Goal: Information Seeking & Learning: Learn about a topic

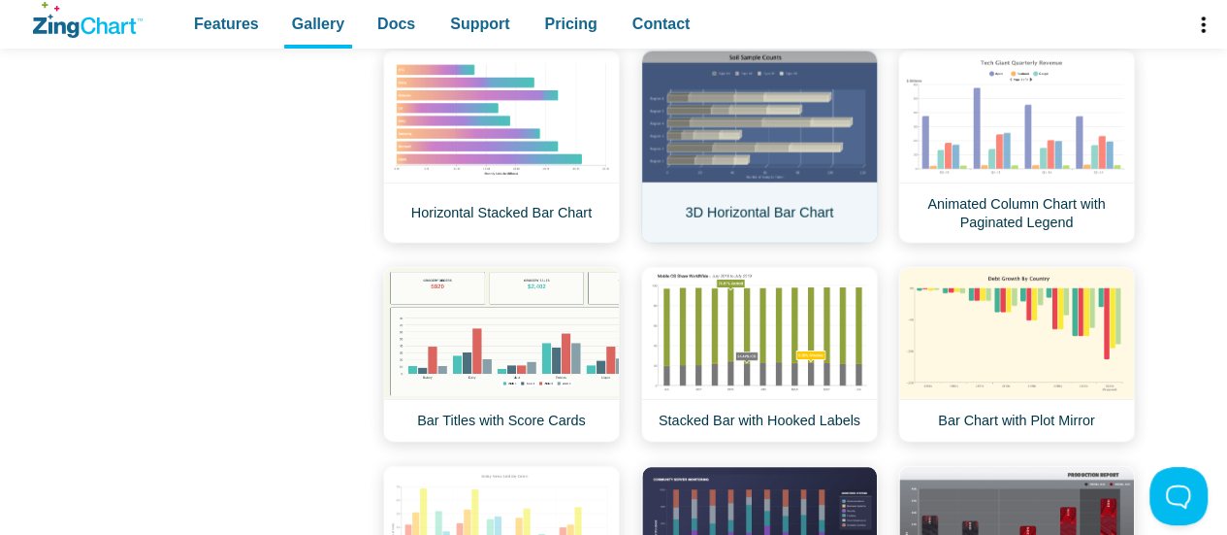
scroll to position [2491, 0]
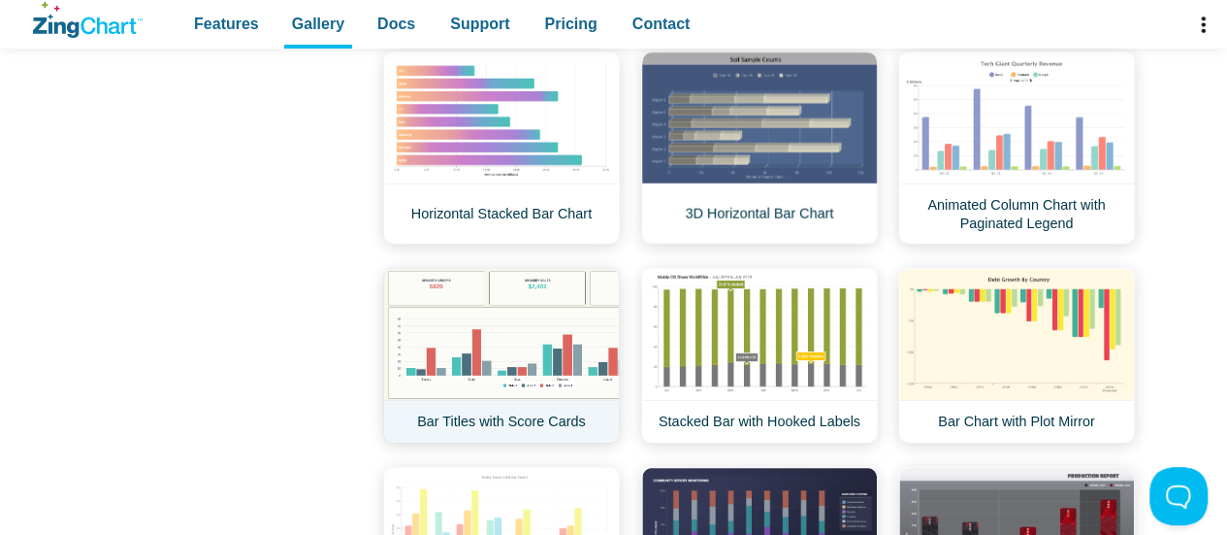
click at [569, 341] on link "Bar Titles with Score Cards" at bounding box center [501, 356] width 237 height 176
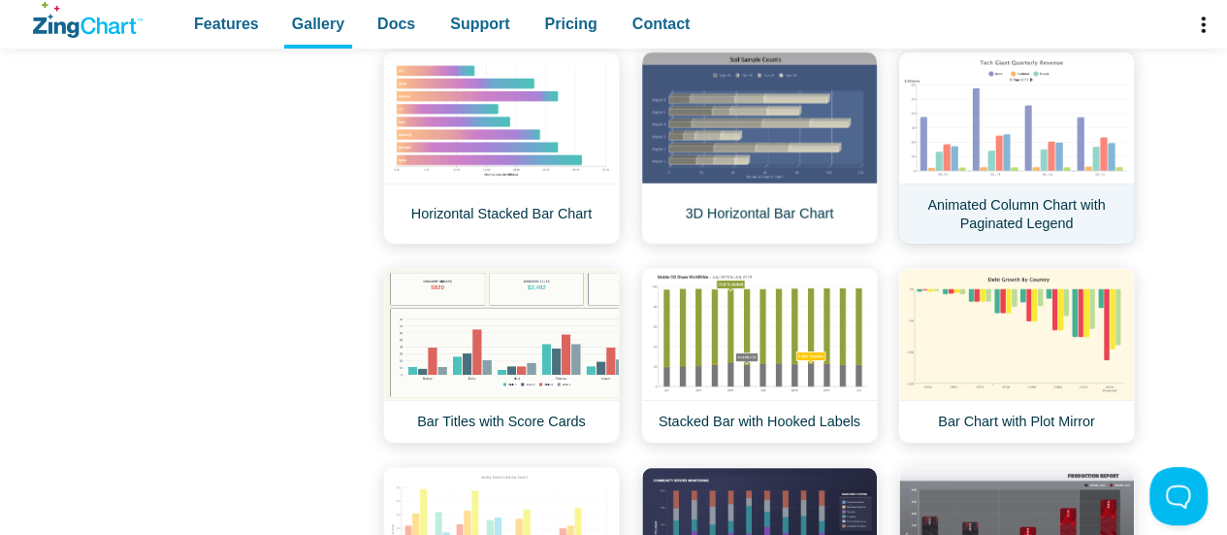
click at [962, 114] on link "Animated Column Chart with Paginated Legend" at bounding box center [1016, 147] width 237 height 193
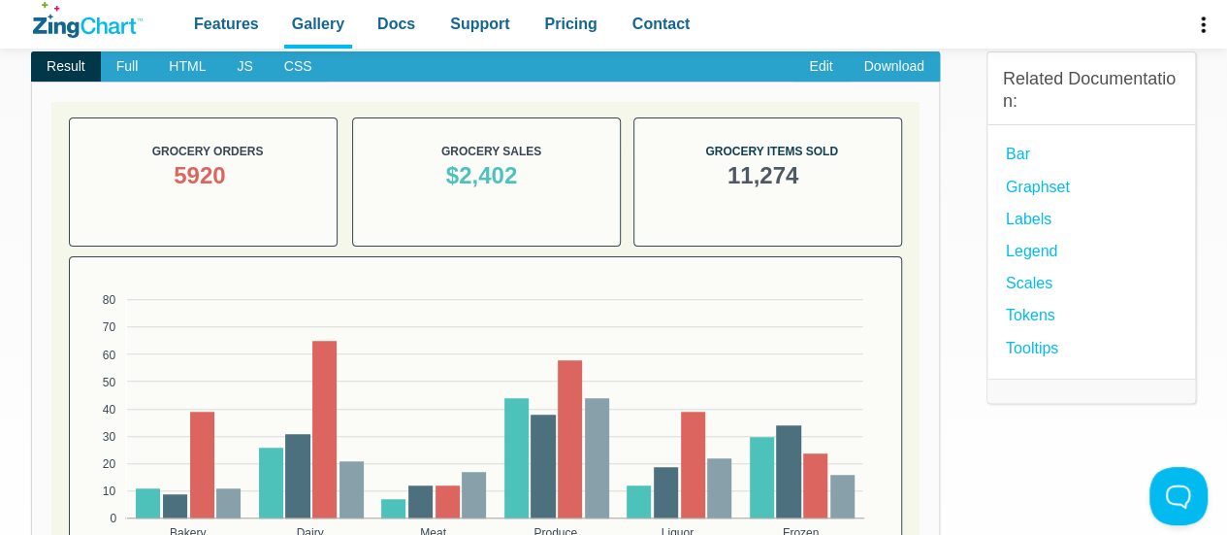
scroll to position [365, 0]
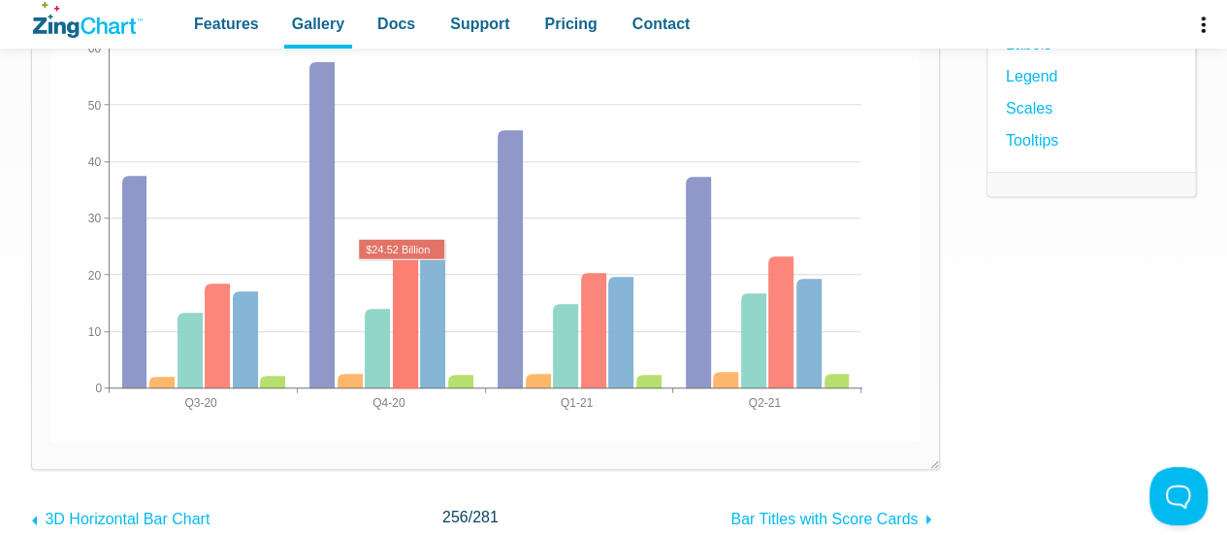
scroll to position [367, 0]
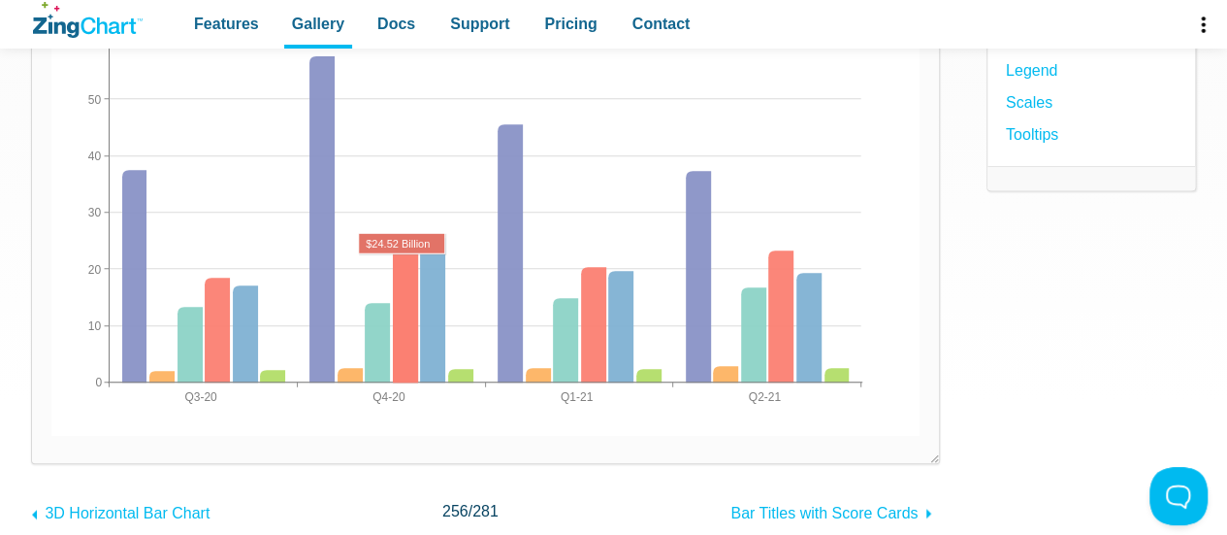
click at [51, 436] on area "App Content" at bounding box center [51, 436] width 0 height 0
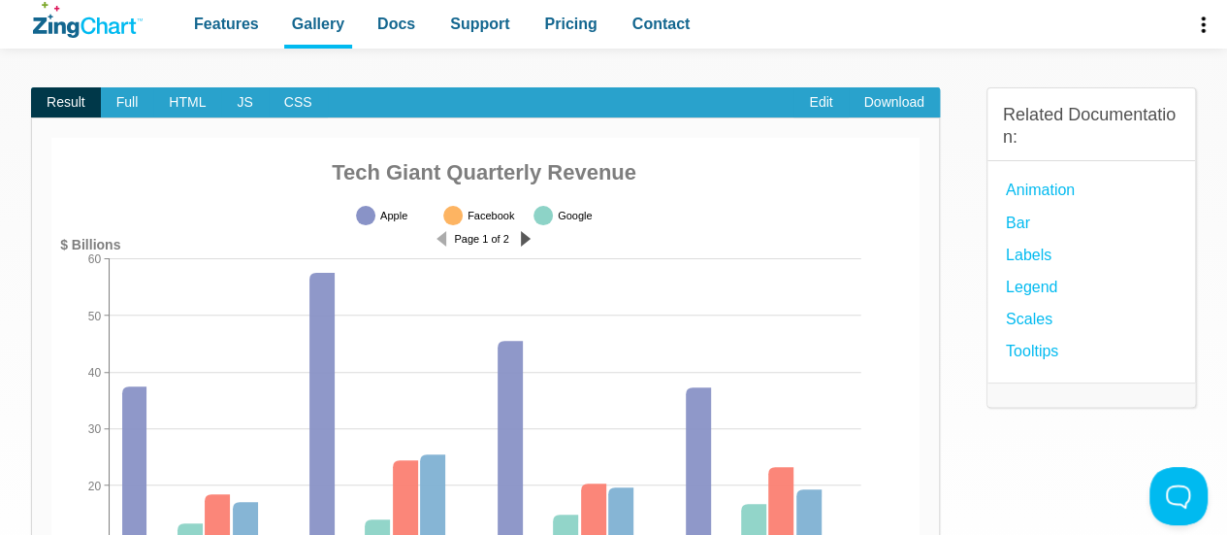
scroll to position [149, 0]
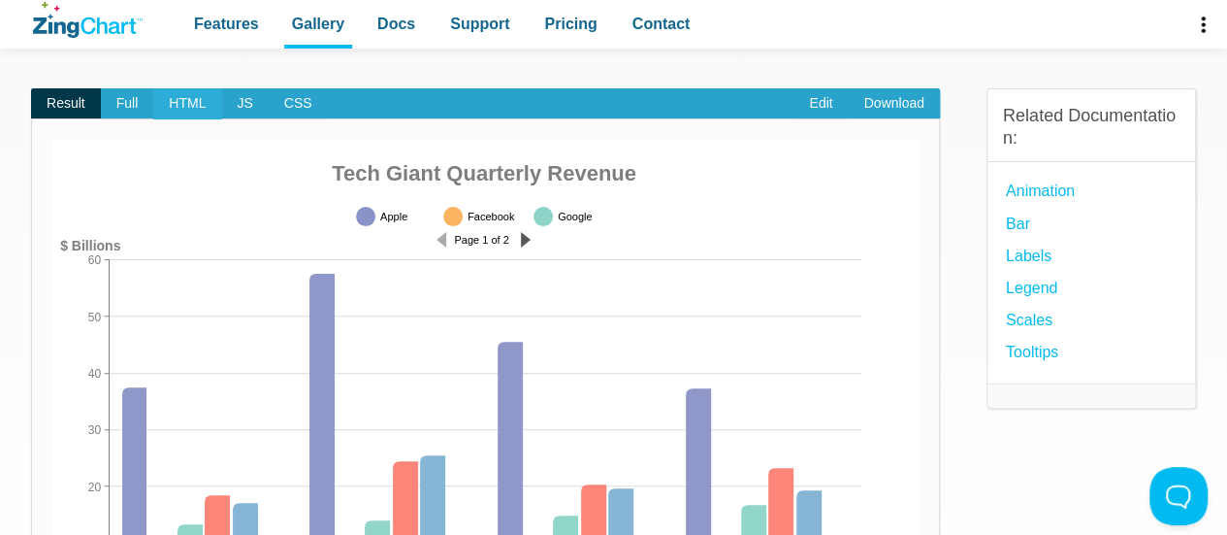
click at [179, 90] on span "HTML" at bounding box center [187, 103] width 68 height 31
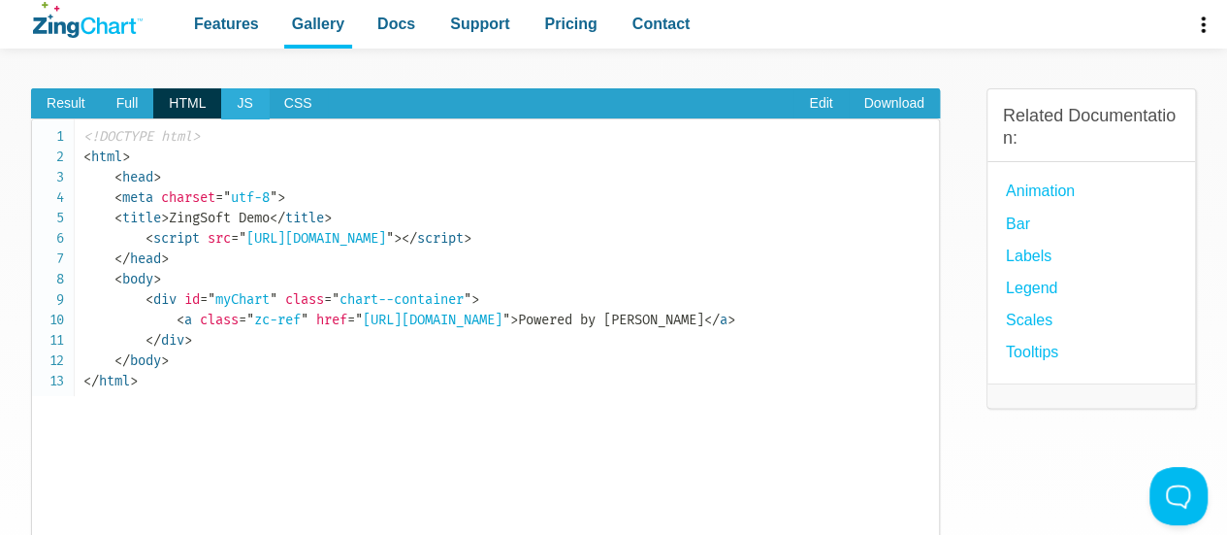
click at [243, 100] on span "JS" at bounding box center [244, 103] width 47 height 31
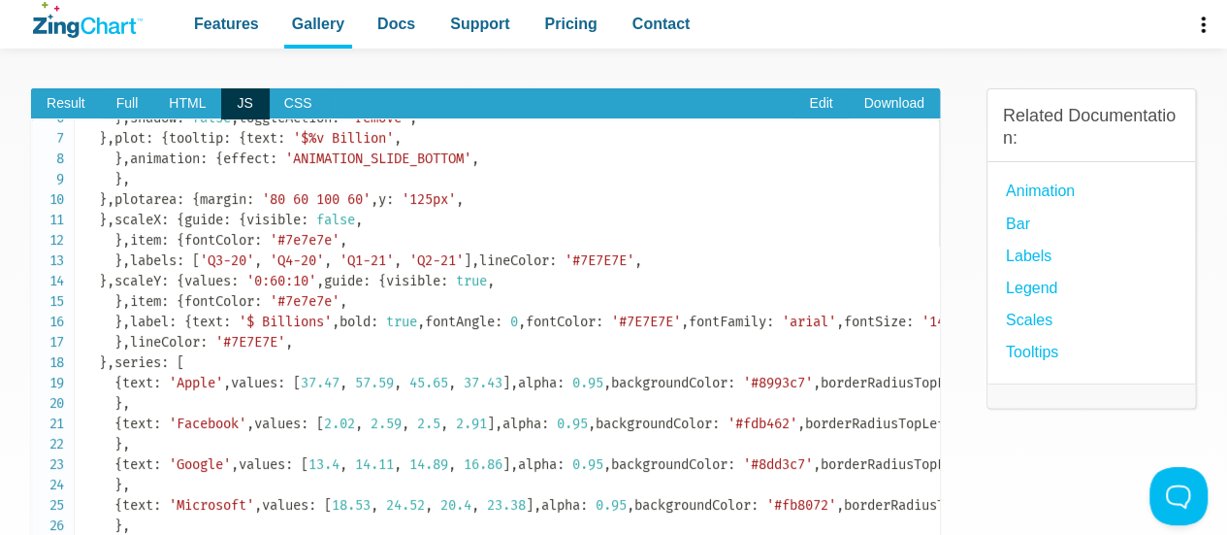
scroll to position [0, 0]
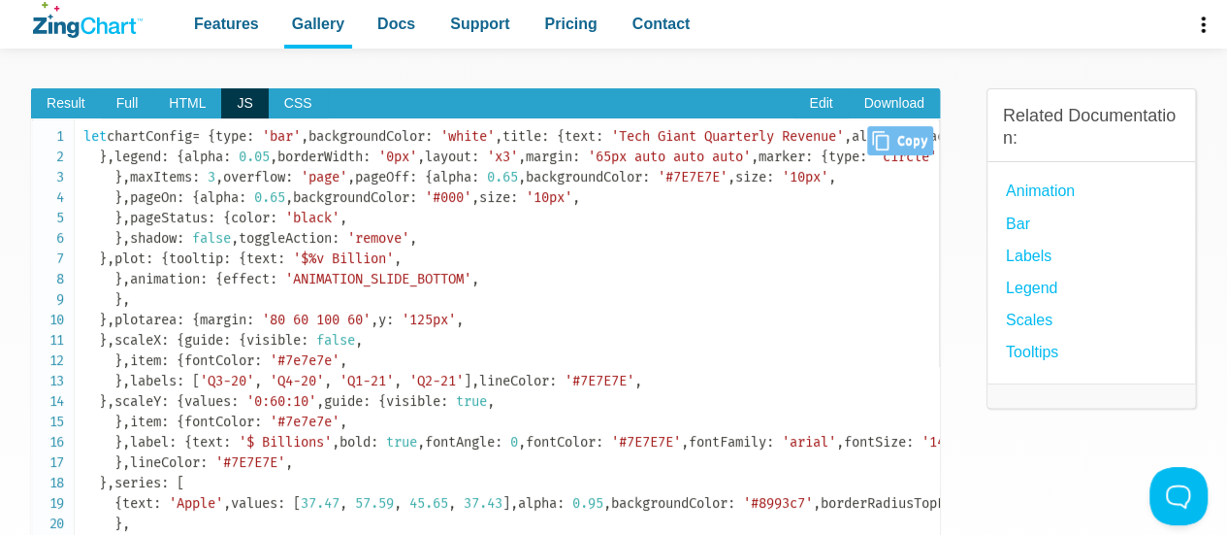
click at [893, 148] on span "Close Copy" at bounding box center [899, 140] width 65 height 29
type input "let chartConfig = { type: 'bar', backgroundColor: 'white', title: { text: 'Tech…"
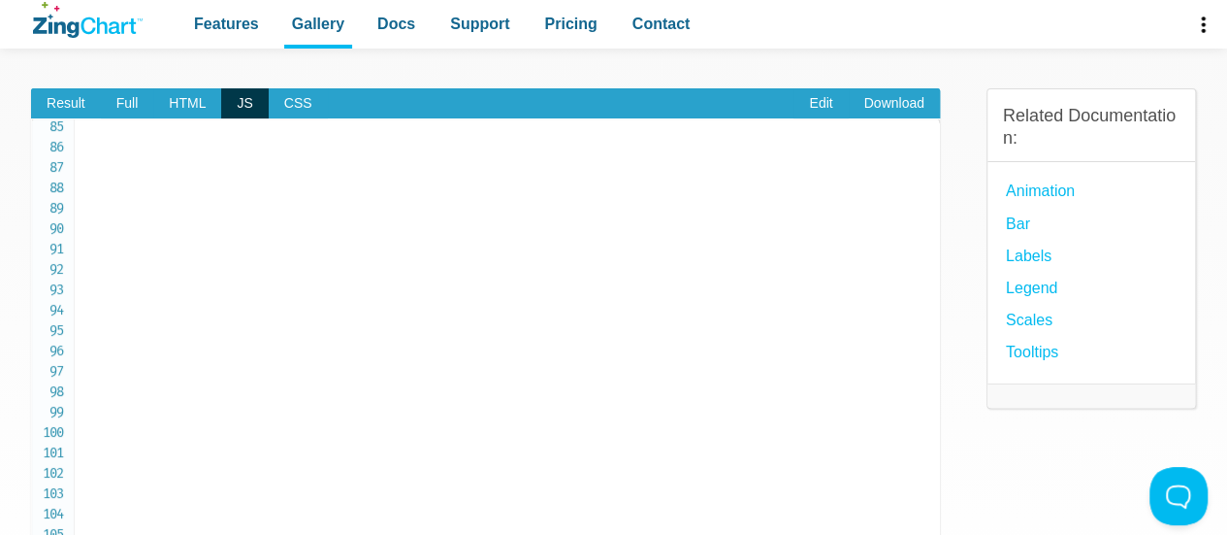
scroll to position [1720, 0]
click at [88, 32] on icon "ZingChart Logo. Click to return to the homepage" at bounding box center [108, 25] width 55 height 16
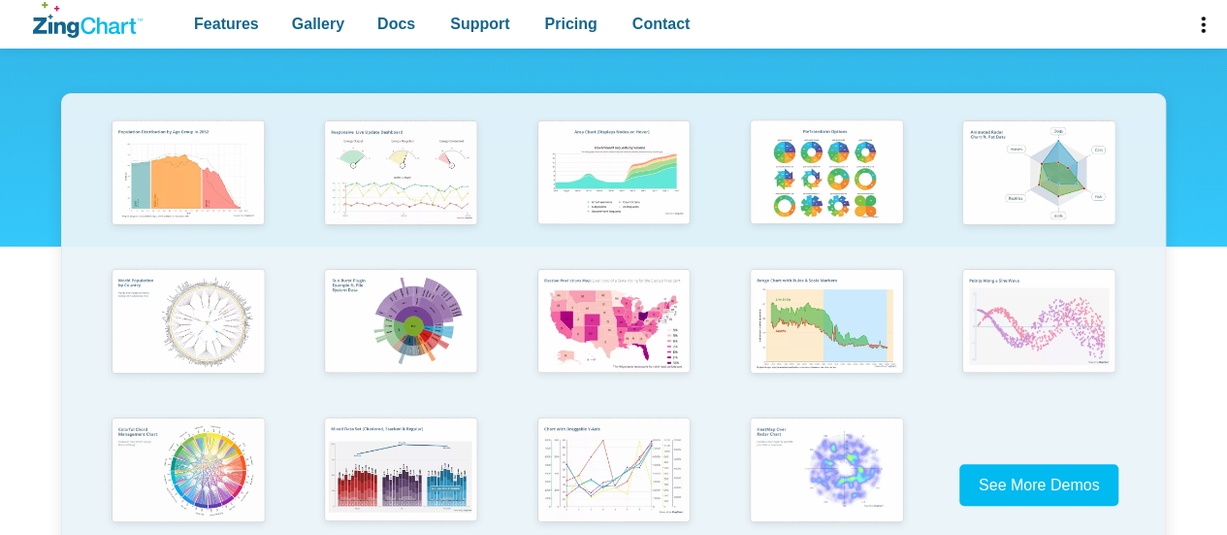
scroll to position [388, 0]
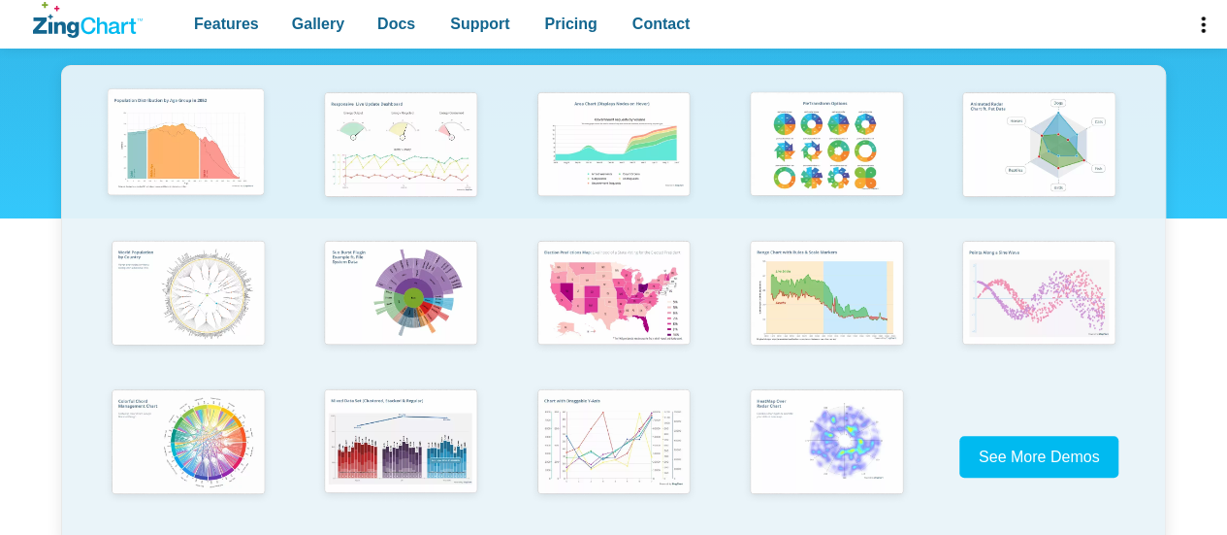
click at [225, 177] on img "App Content" at bounding box center [187, 143] width 176 height 125
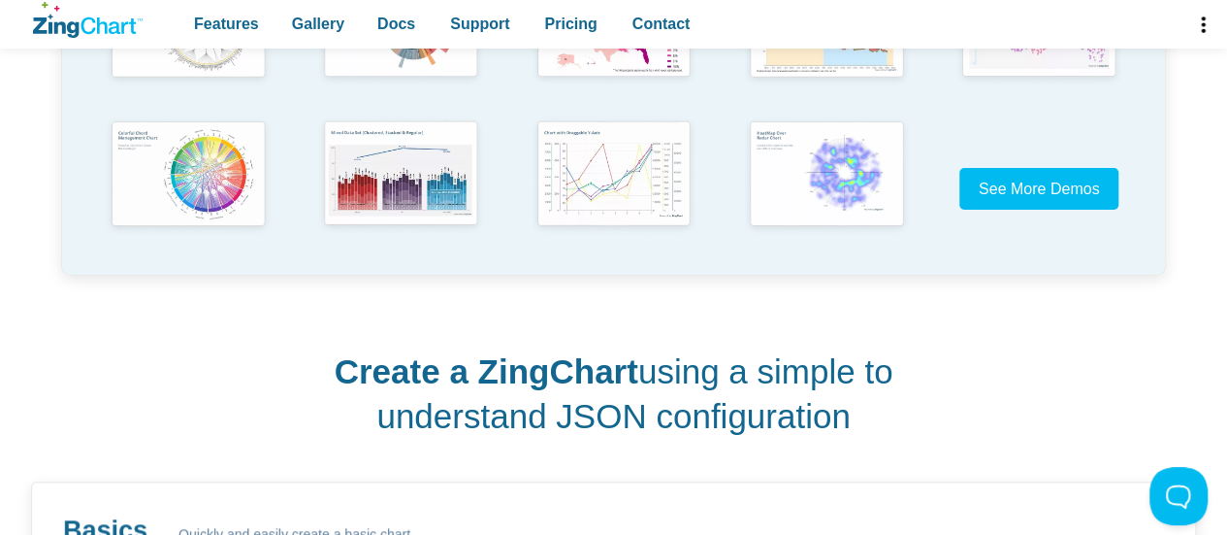
scroll to position [652, 0]
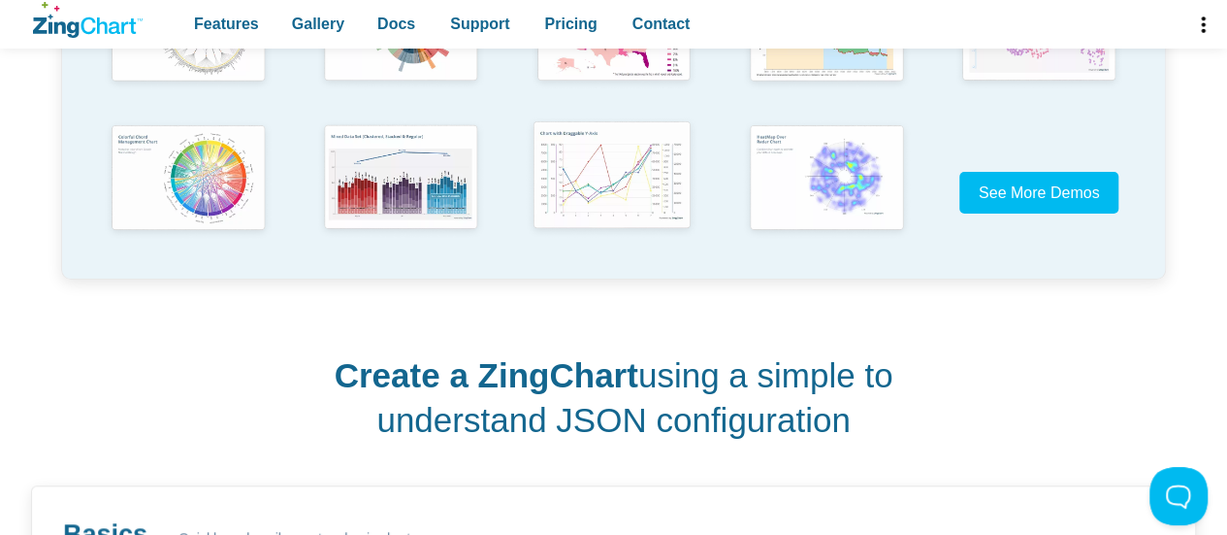
click at [602, 172] on img "App Content" at bounding box center [612, 176] width 176 height 125
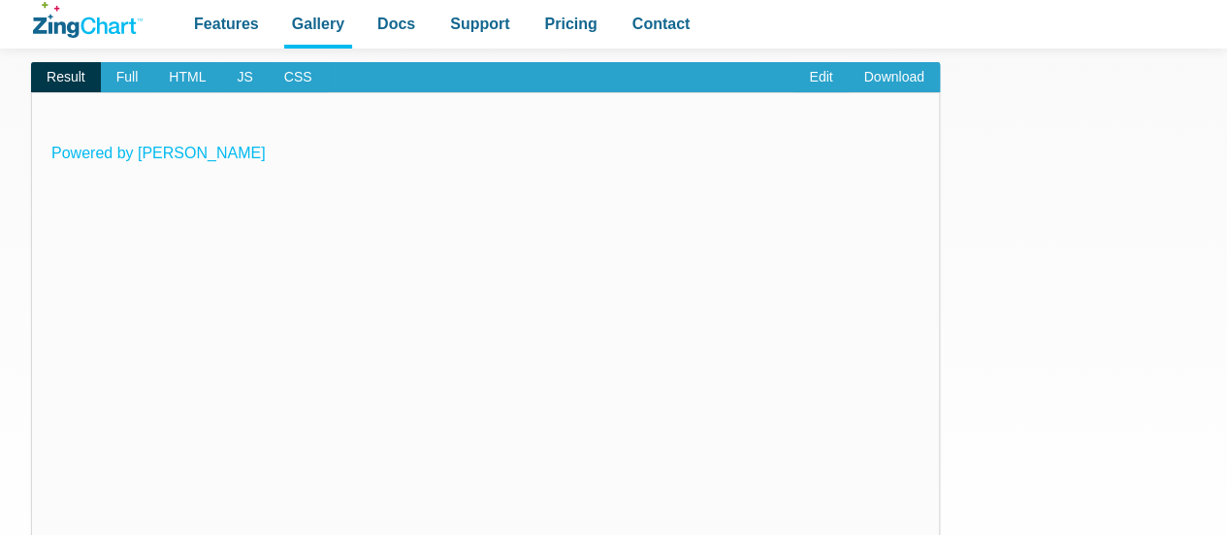
scroll to position [197, 0]
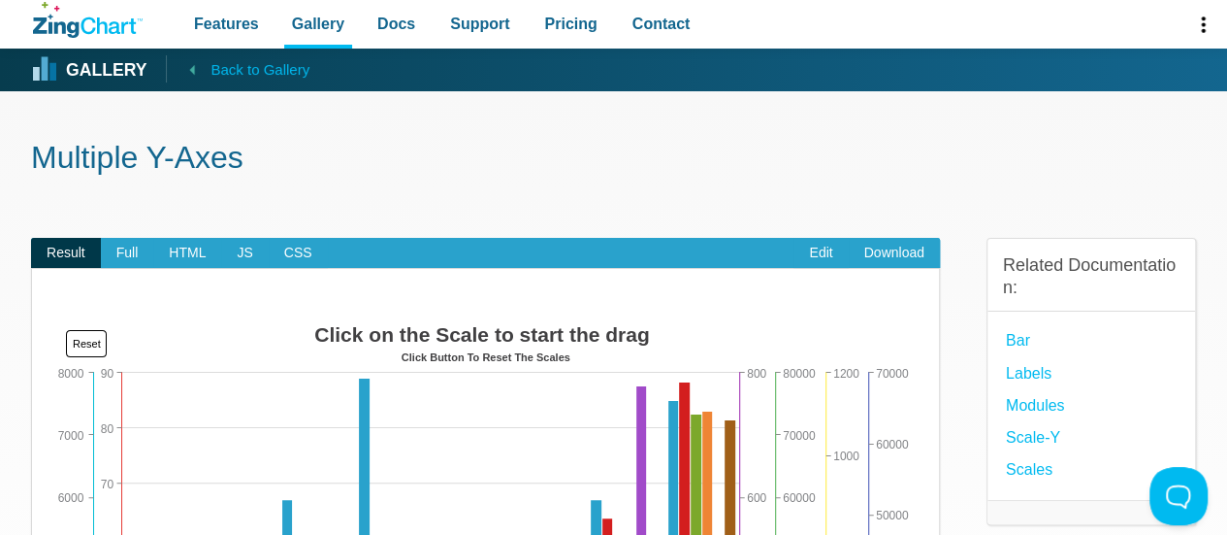
click at [233, 66] on span "Back to Gallery" at bounding box center [260, 69] width 99 height 25
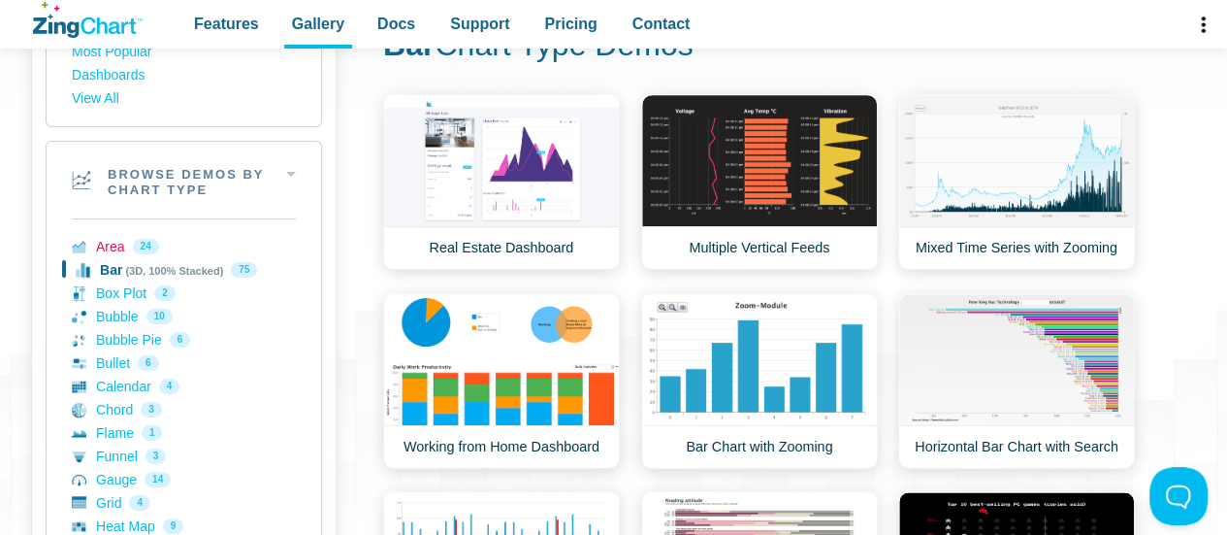
click at [110, 244] on link "Area 24" at bounding box center [184, 246] width 224 height 23
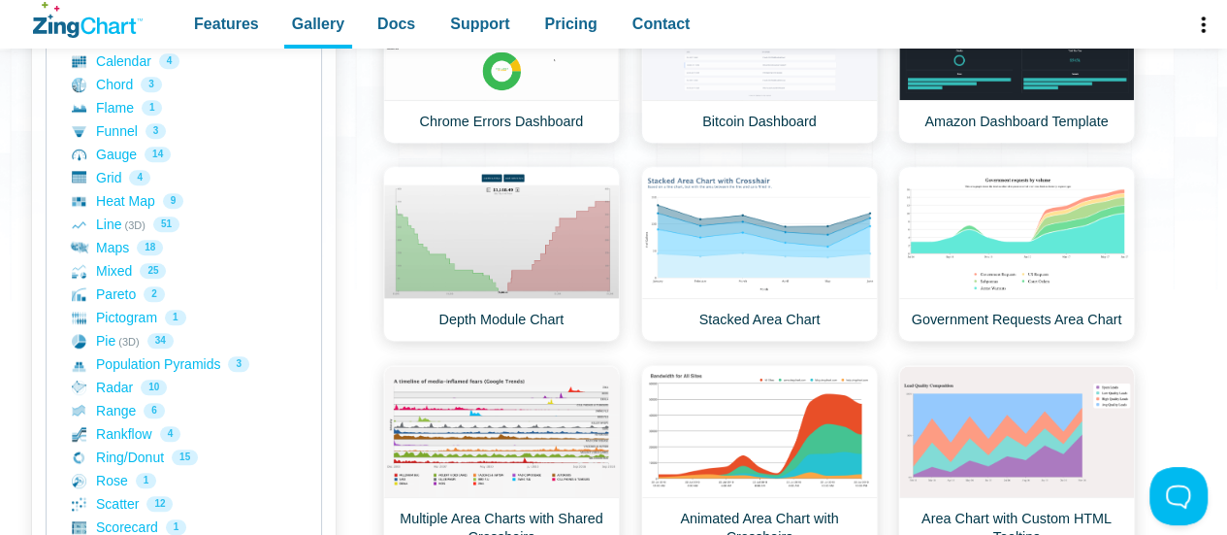
scroll to position [514, 0]
click at [138, 227] on link "Line (3D) 51" at bounding box center [184, 224] width 224 height 23
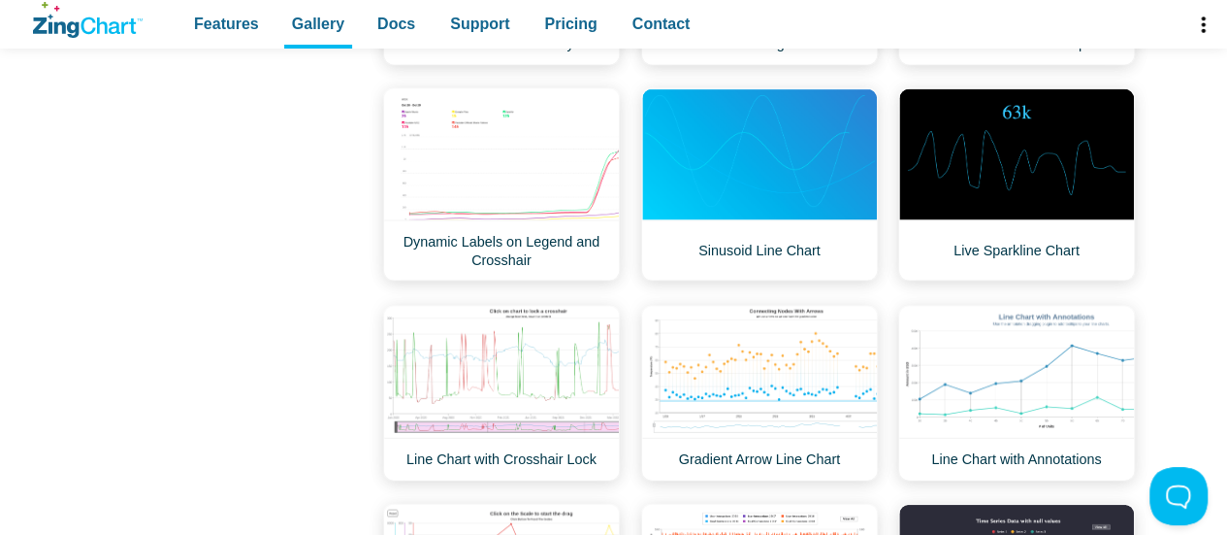
scroll to position [1876, 0]
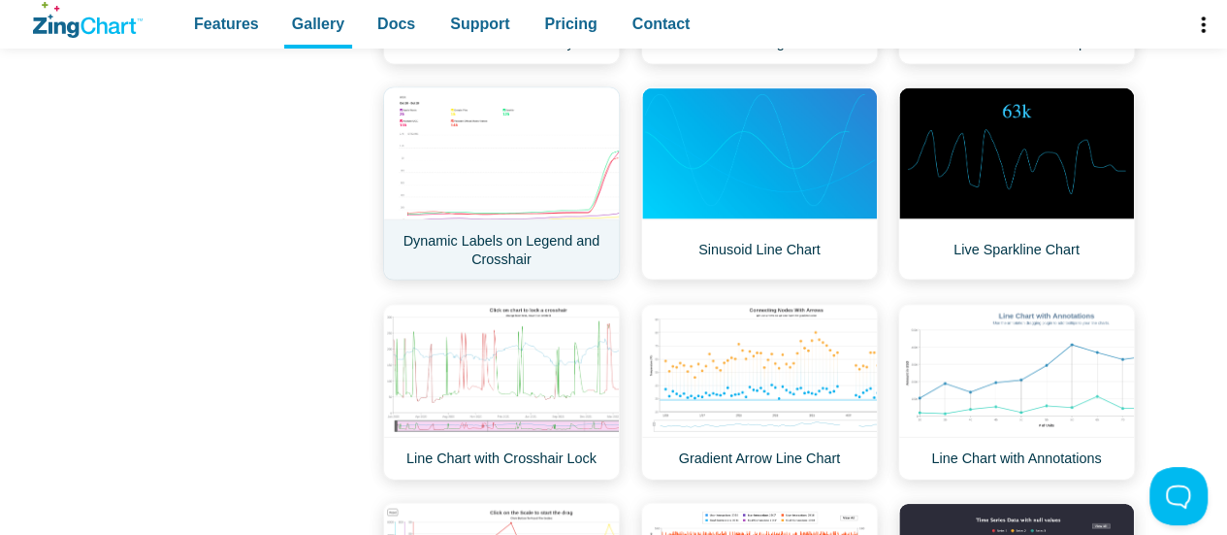
click at [548, 226] on link "Dynamic Labels on Legend and Crosshair" at bounding box center [501, 183] width 237 height 193
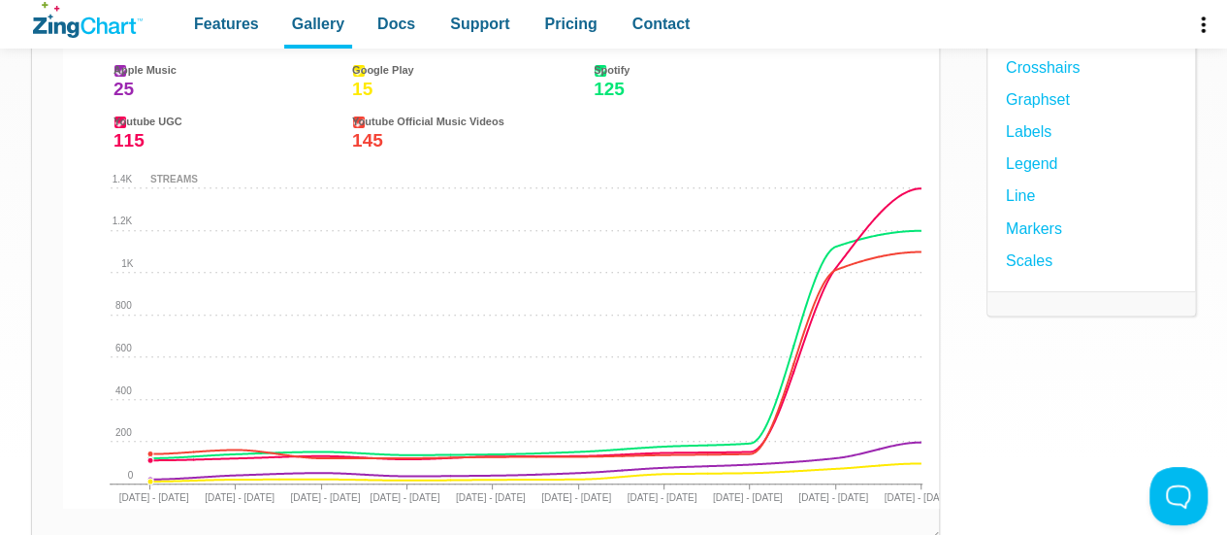
scroll to position [327, 0]
